Goal: Transaction & Acquisition: Purchase product/service

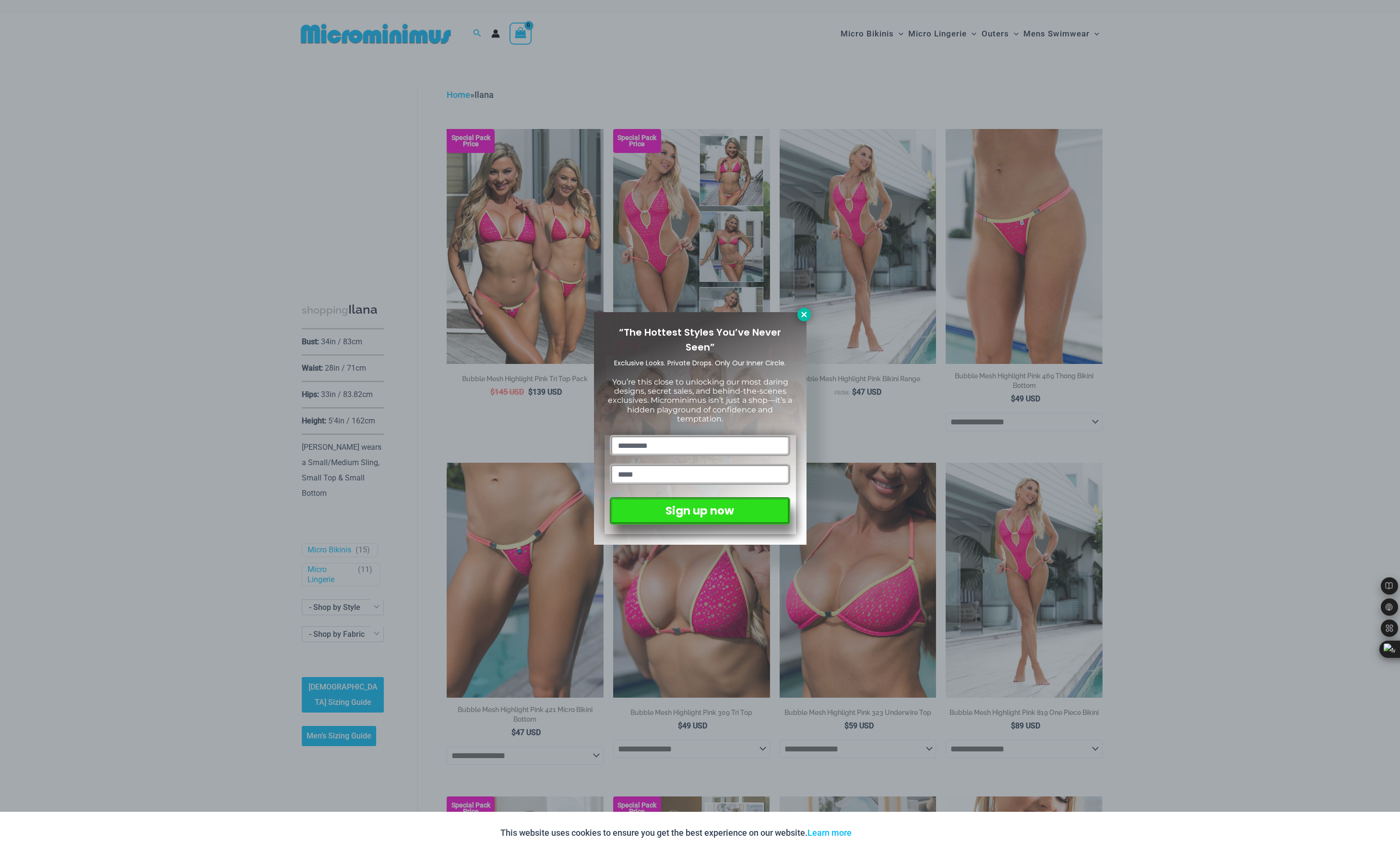
click at [802, 317] on icon at bounding box center [804, 315] width 5 height 5
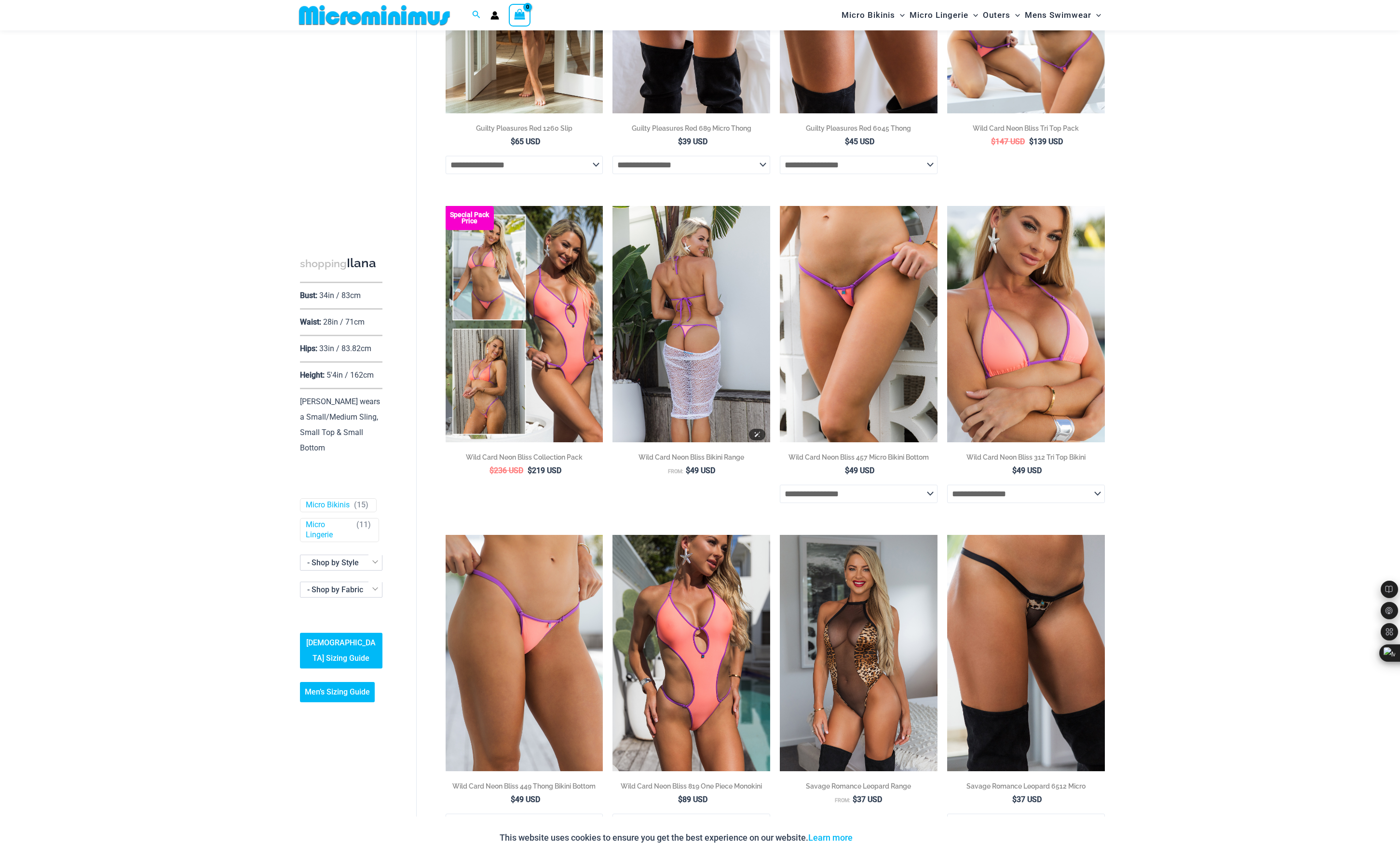
scroll to position [1248, 0]
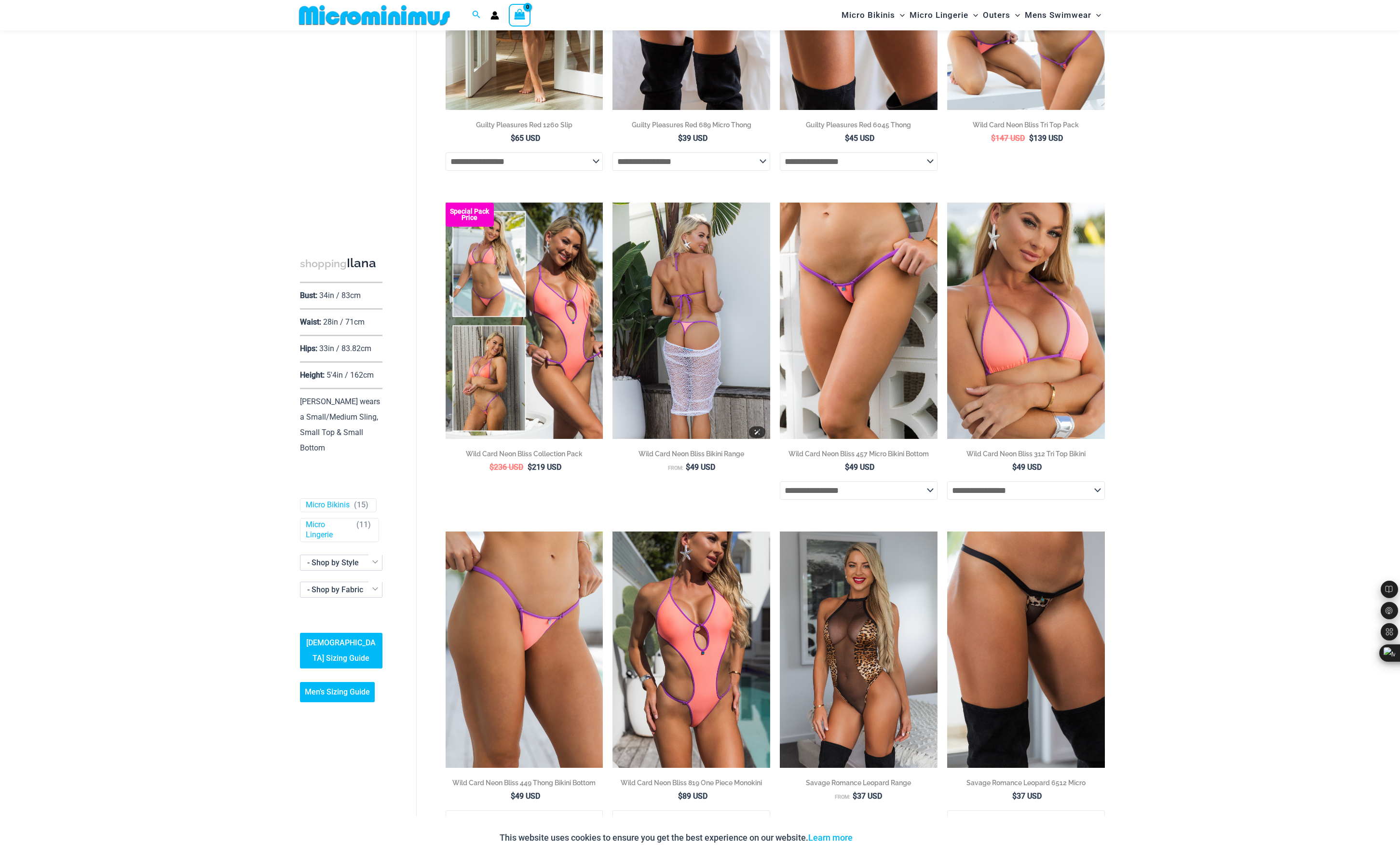
click at [687, 331] on img at bounding box center [691, 321] width 158 height 237
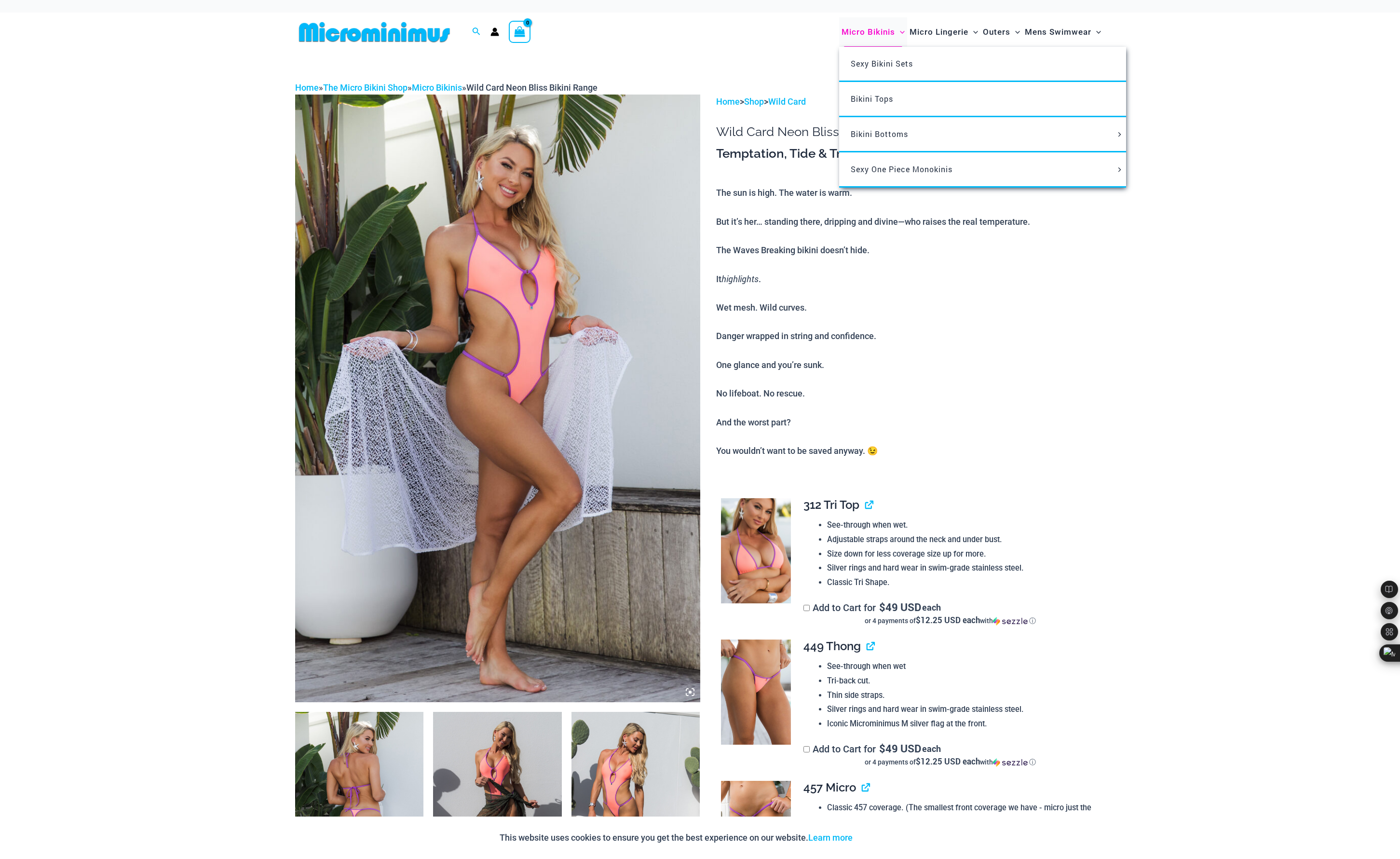
scroll to position [6, 0]
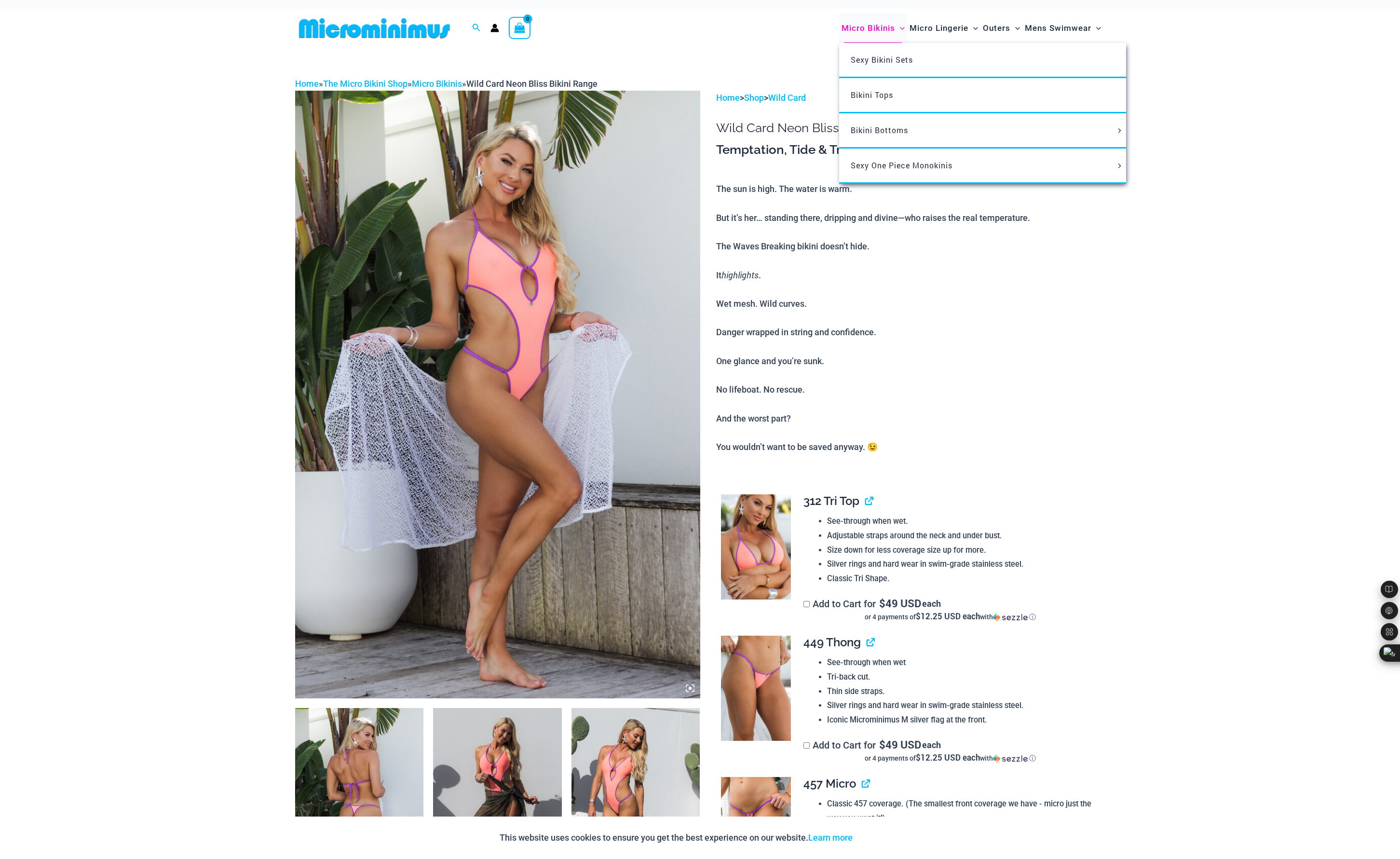
click at [872, 31] on span "Micro Bikinis" at bounding box center [868, 28] width 54 height 25
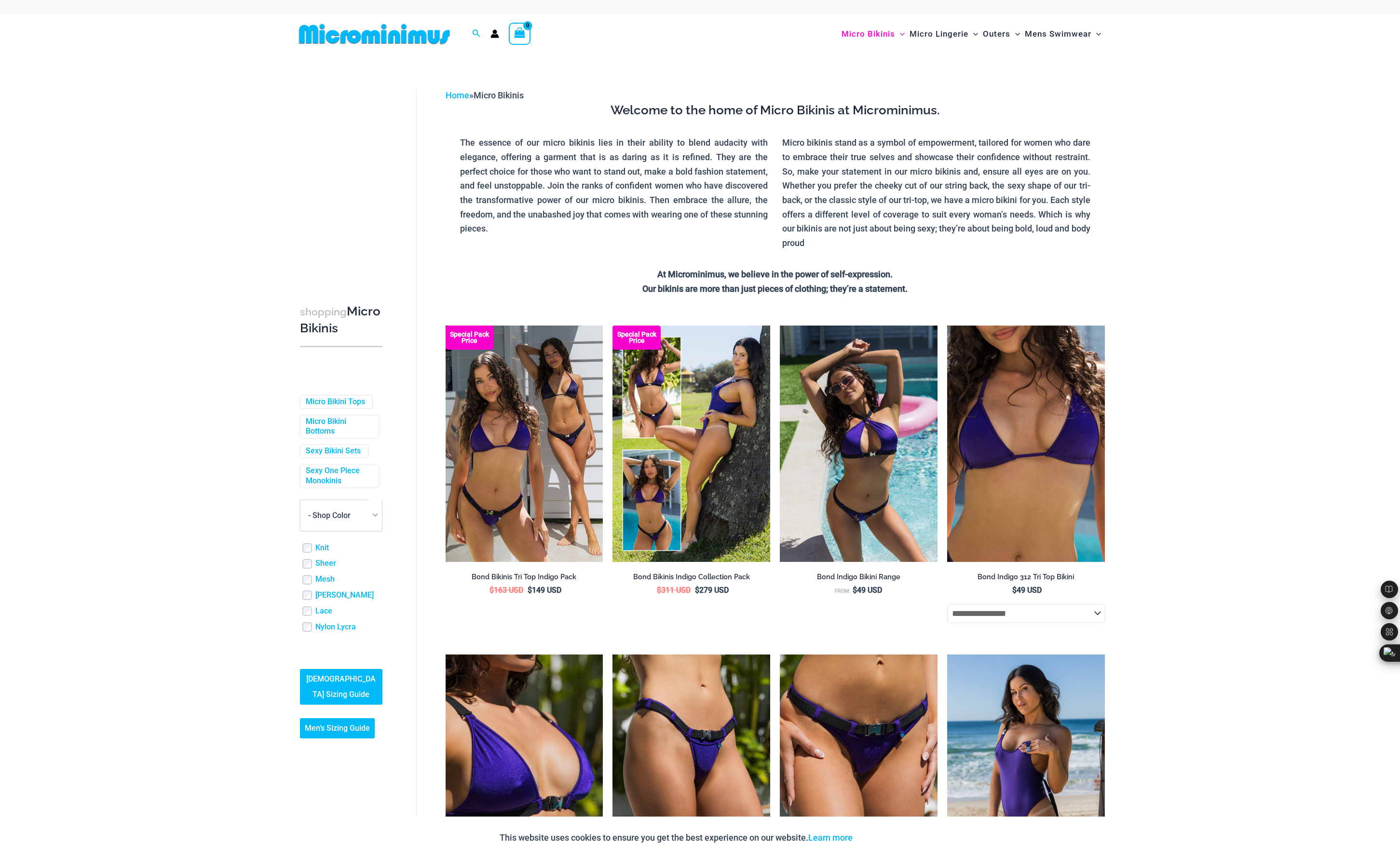
click at [312, 566] on div "Sheer" at bounding box center [342, 563] width 80 height 10
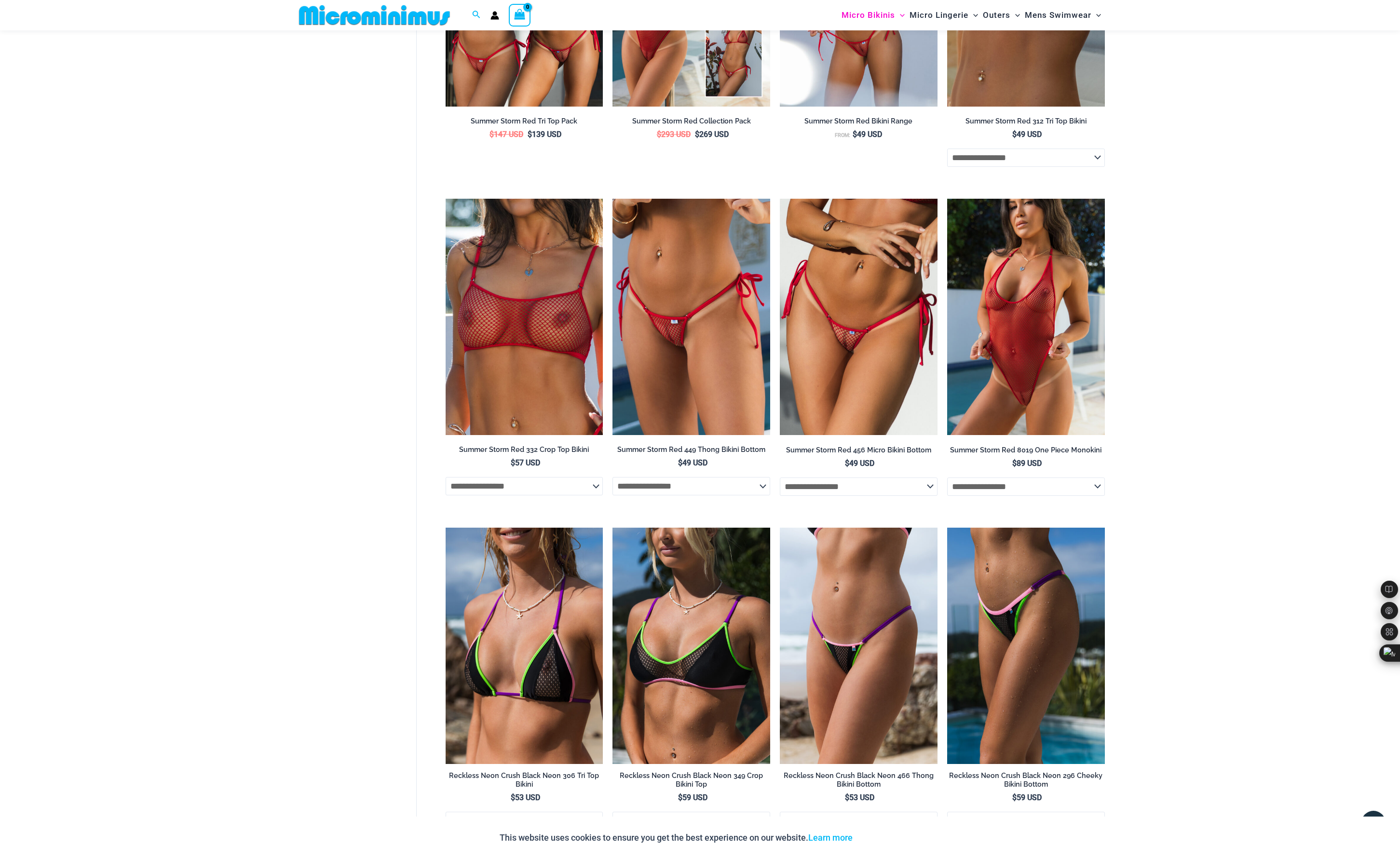
scroll to position [2439, 0]
